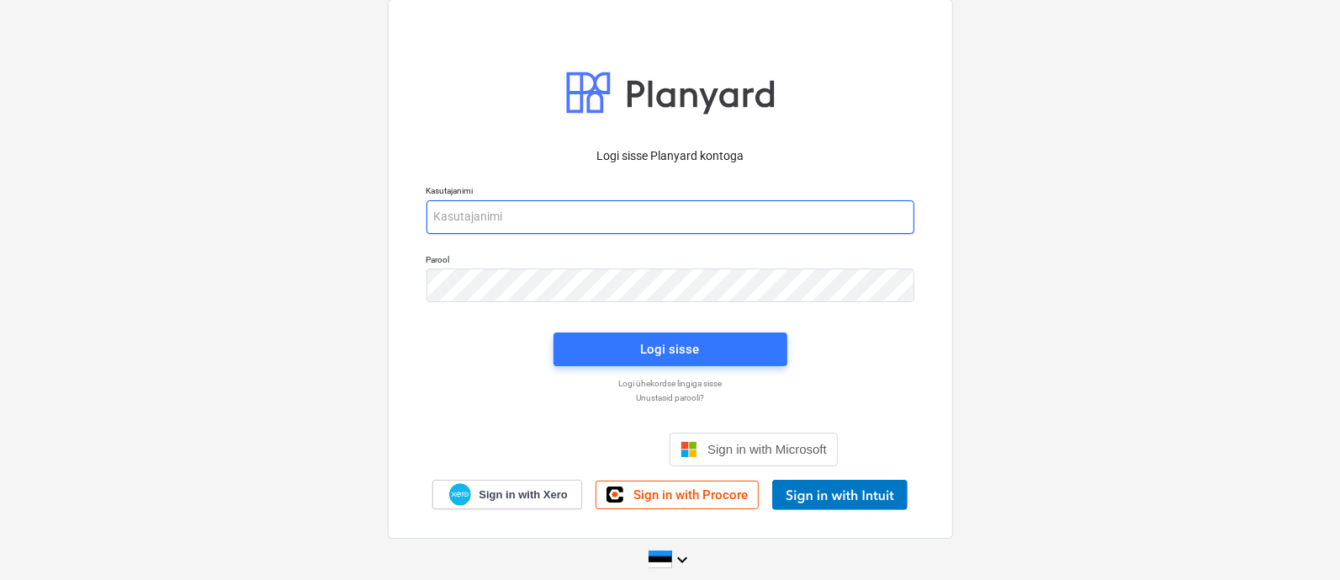
click at [543, 211] on input "email" at bounding box center [671, 217] width 488 height 34
click at [550, 212] on input "email" at bounding box center [671, 217] width 488 height 34
type input "[EMAIL_ADDRESS][MEDICAL_DATA][DOMAIN_NAME]"
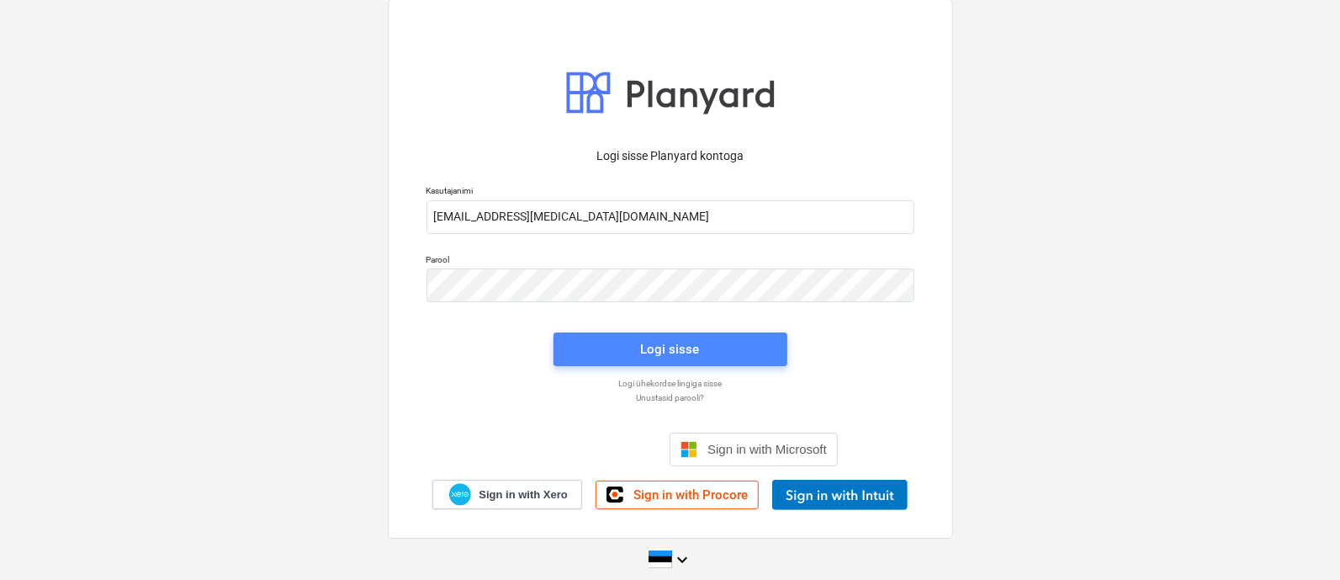
click at [677, 344] on div "Logi sisse" at bounding box center [670, 349] width 59 height 22
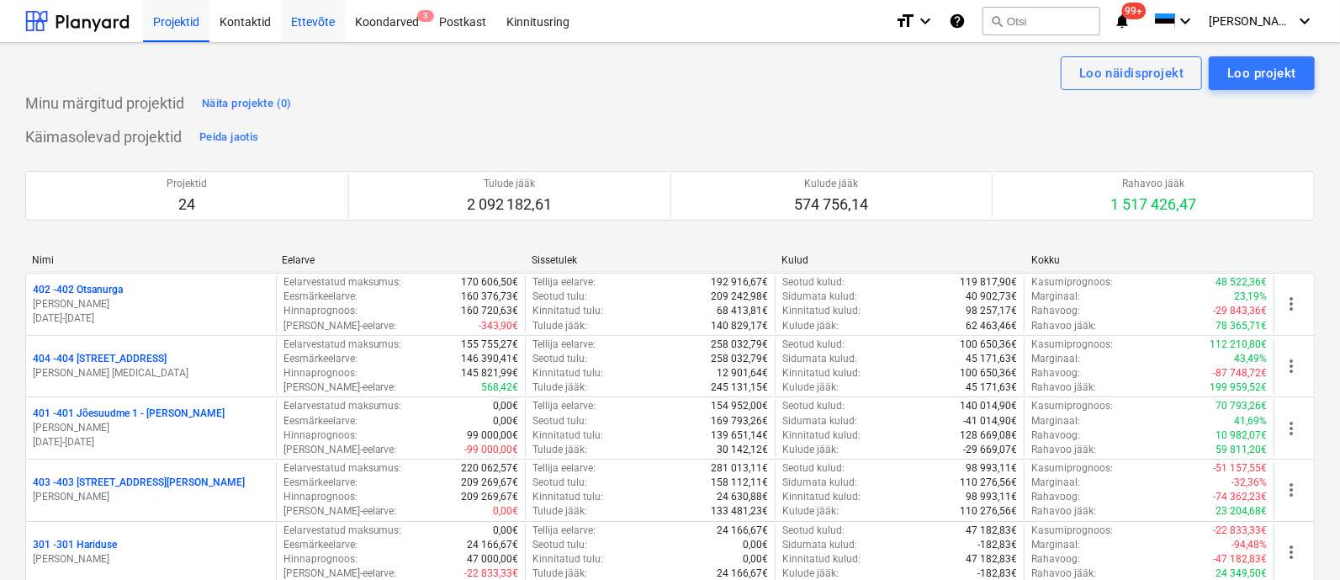
click at [311, 25] on div "Ettevõte" at bounding box center [313, 20] width 64 height 43
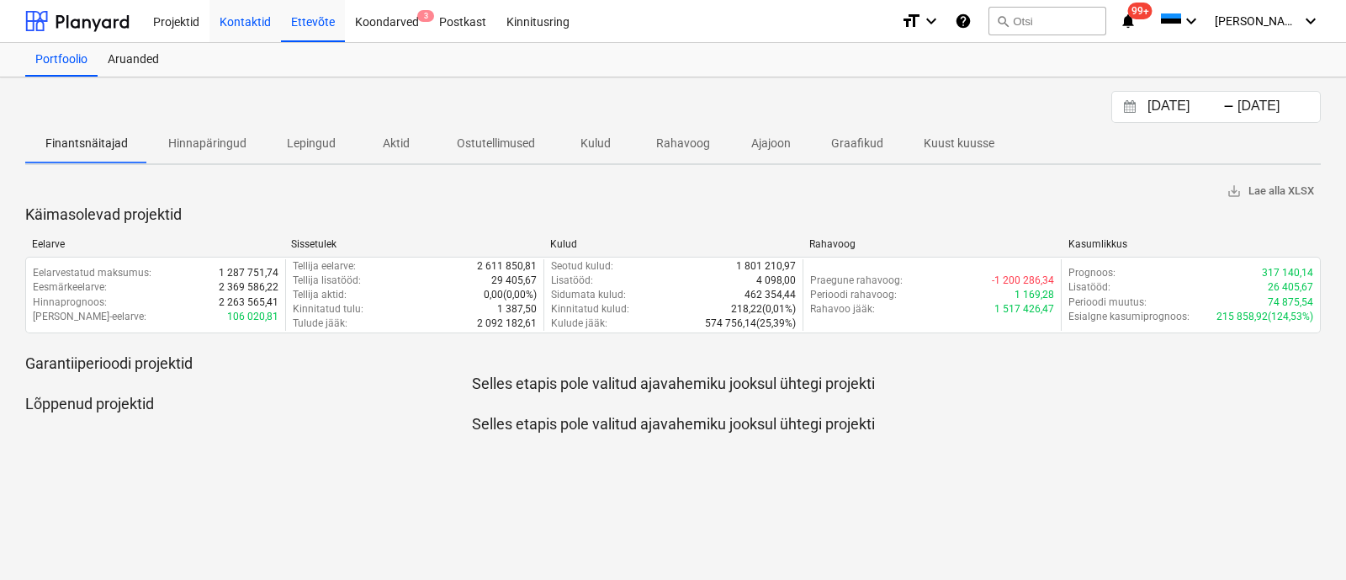
click at [241, 19] on div "Kontaktid" at bounding box center [246, 20] width 72 height 43
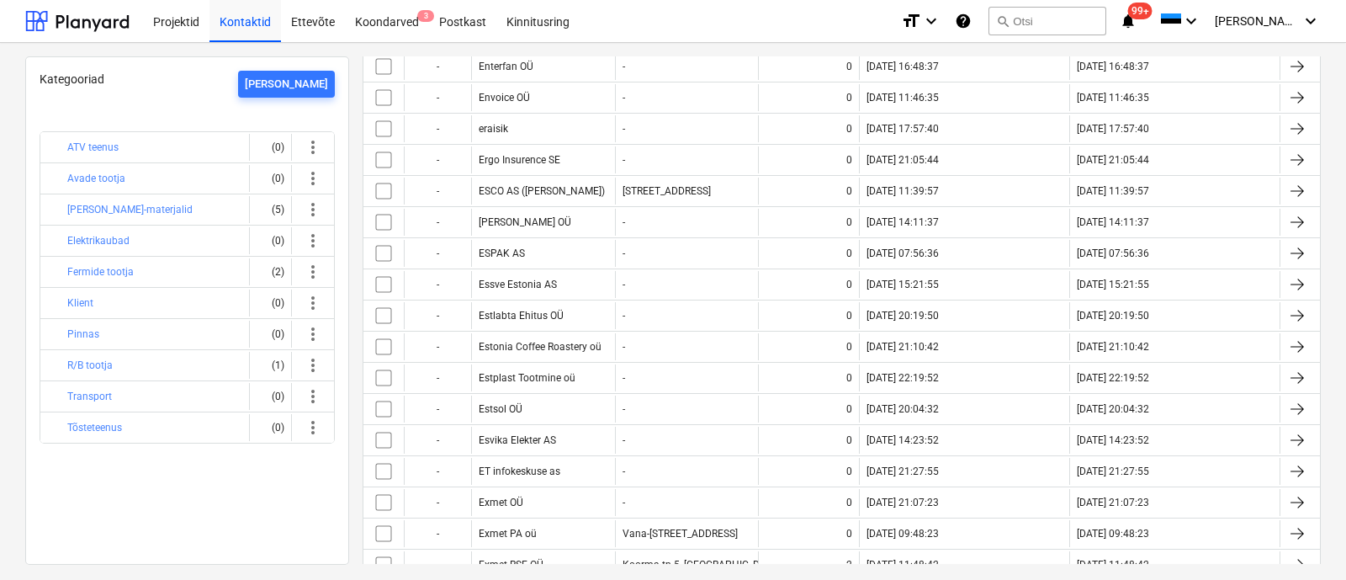
scroll to position [3260, 0]
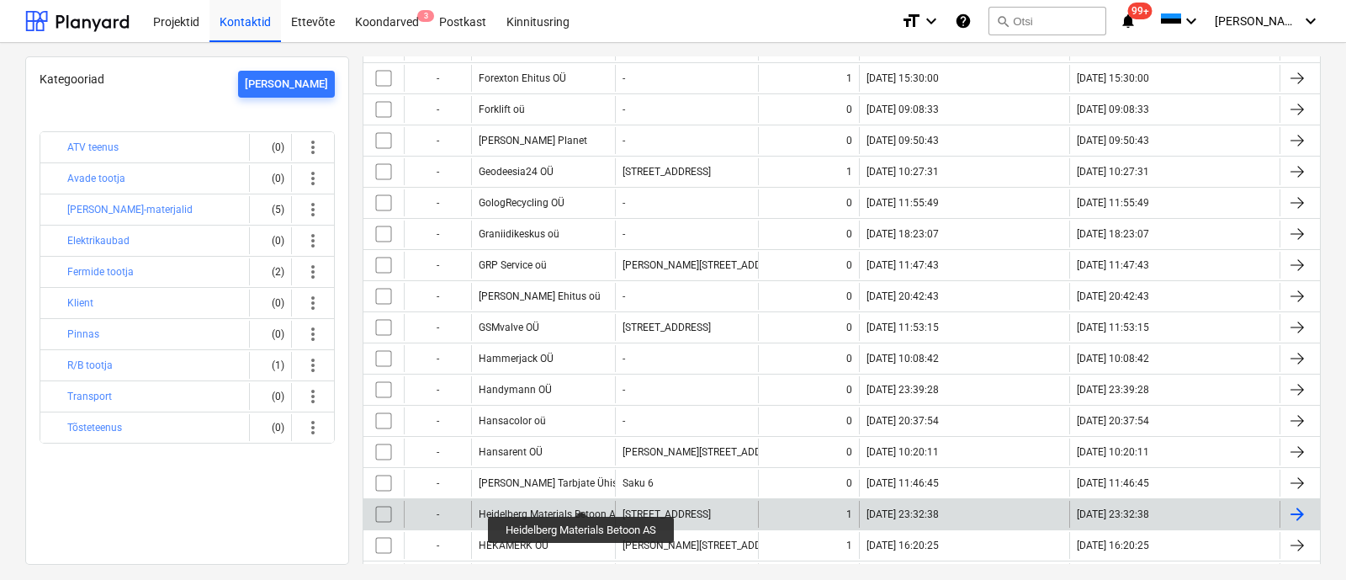
click at [582, 508] on div "Heidelberg Materials Betoon AS" at bounding box center [550, 514] width 143 height 12
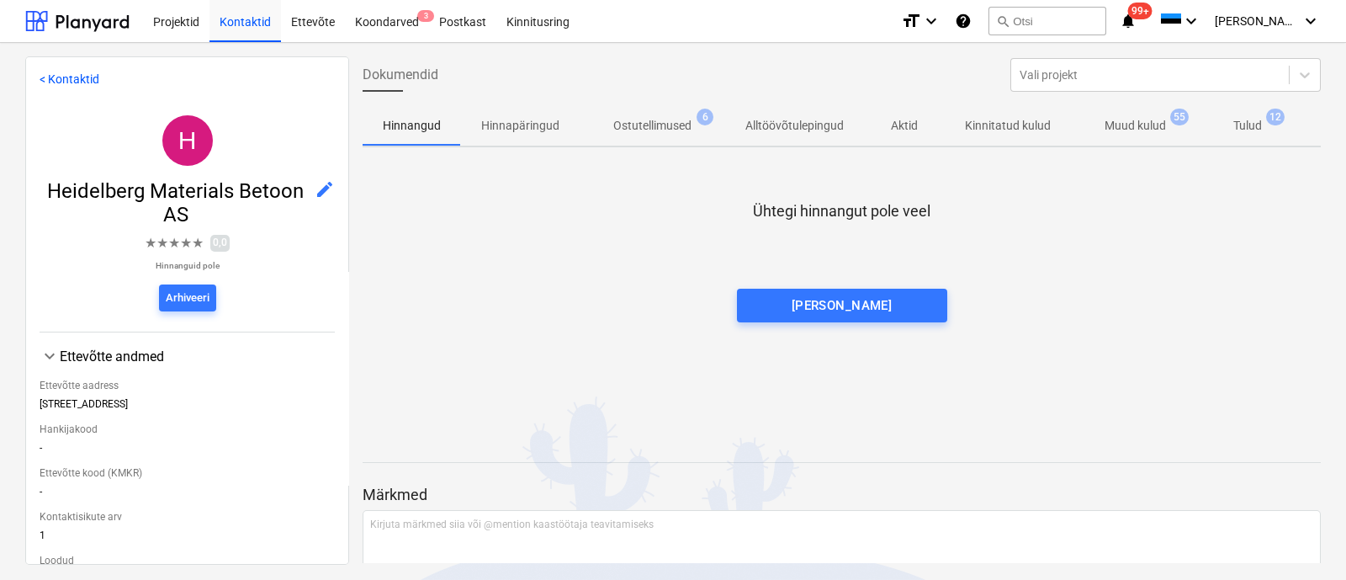
click at [1134, 124] on p "Muud kulud" at bounding box center [1135, 126] width 61 height 18
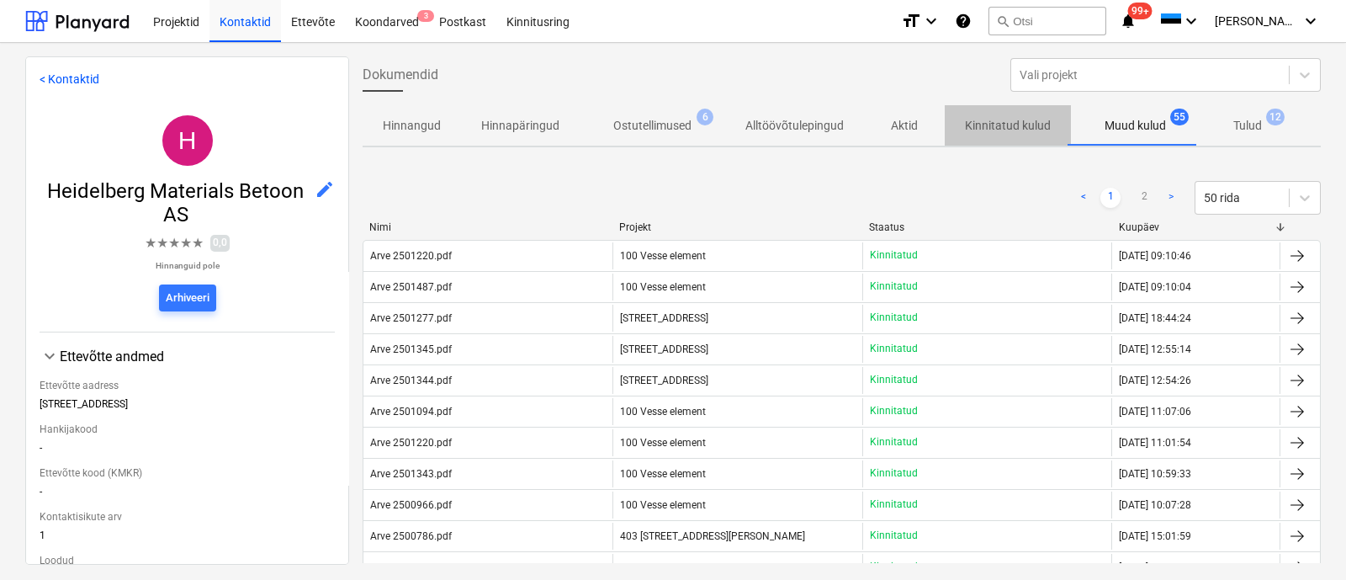
click at [993, 121] on p "Kinnitatud kulud" at bounding box center [1008, 126] width 86 height 18
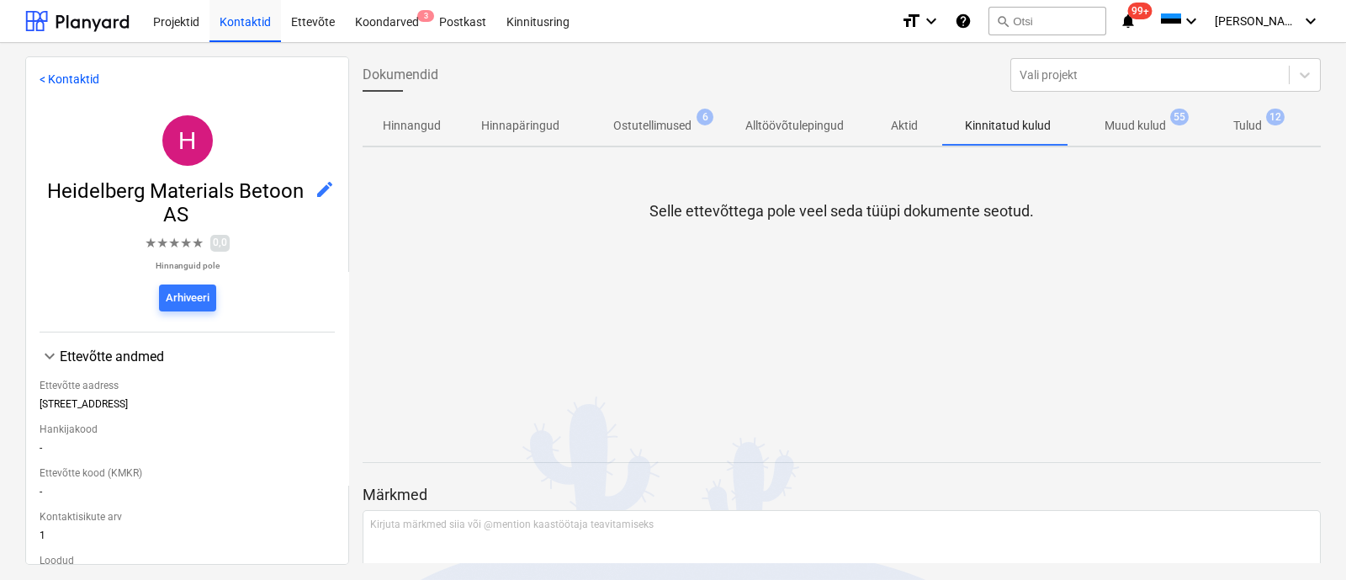
click at [1126, 126] on p "Muud kulud" at bounding box center [1135, 126] width 61 height 18
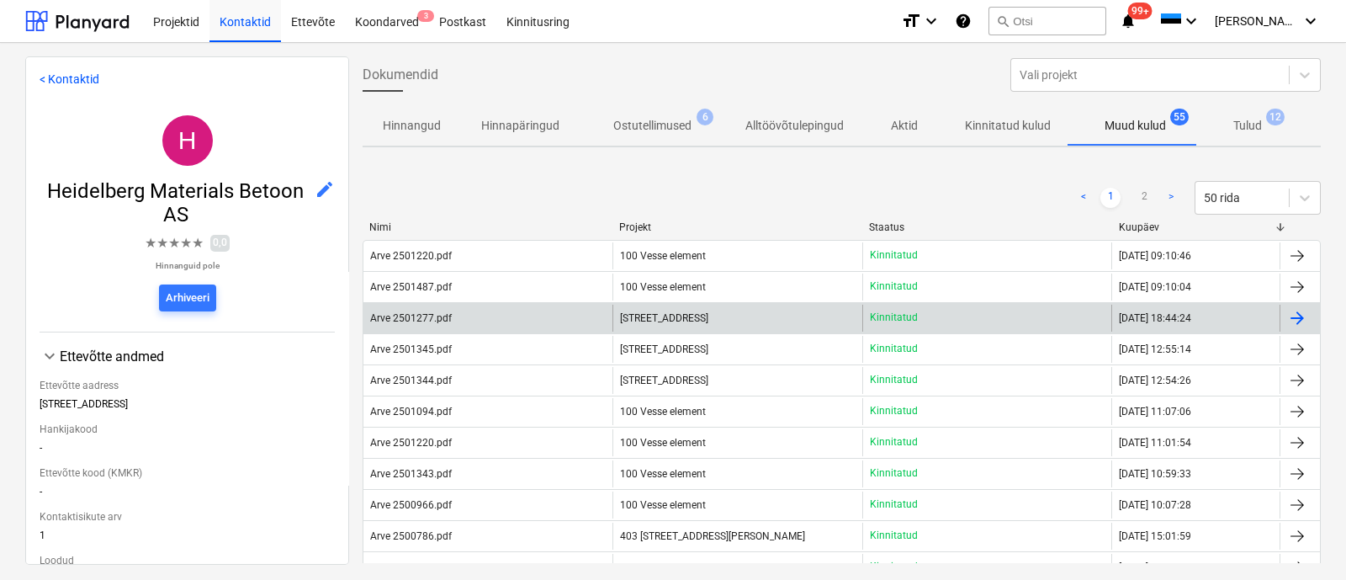
click at [708, 317] on div "[STREET_ADDRESS]" at bounding box center [737, 318] width 249 height 27
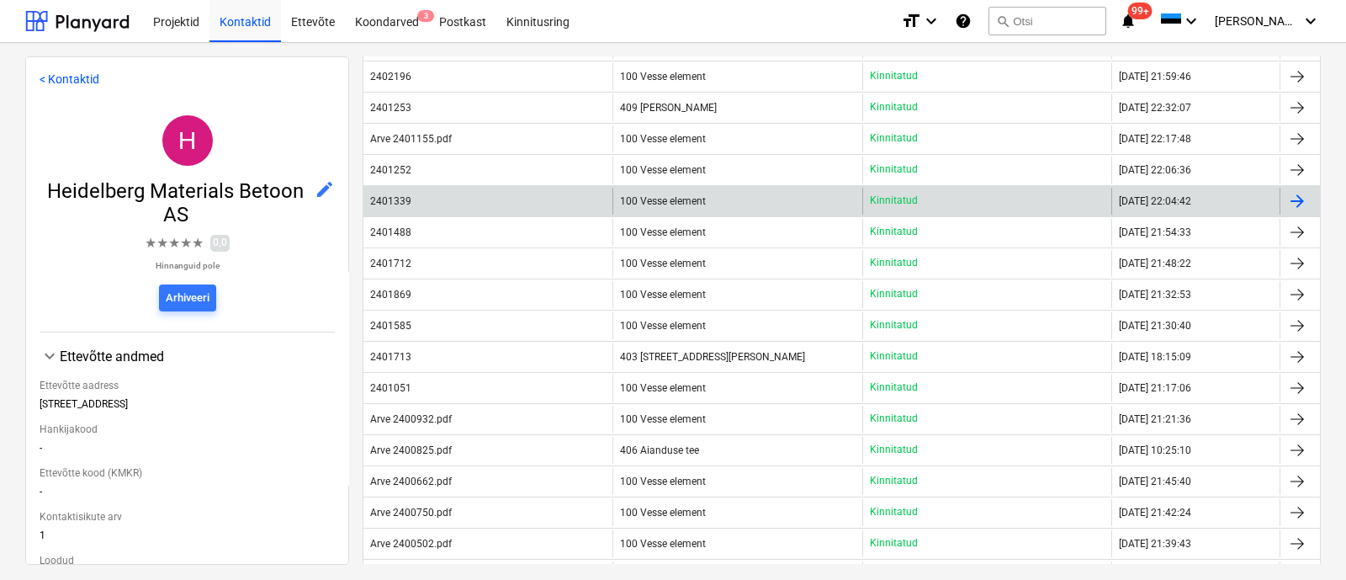
scroll to position [1052, 0]
